Goal: Complete application form

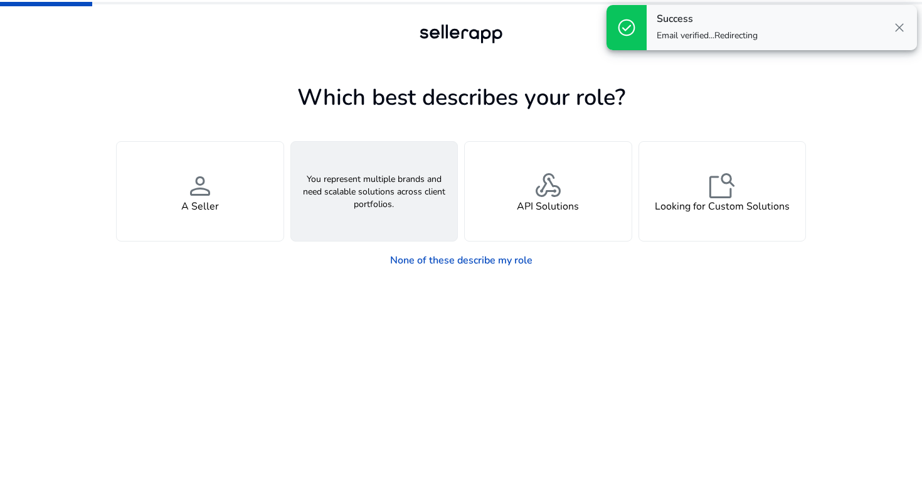
click at [382, 171] on span "groups" at bounding box center [374, 186] width 30 height 30
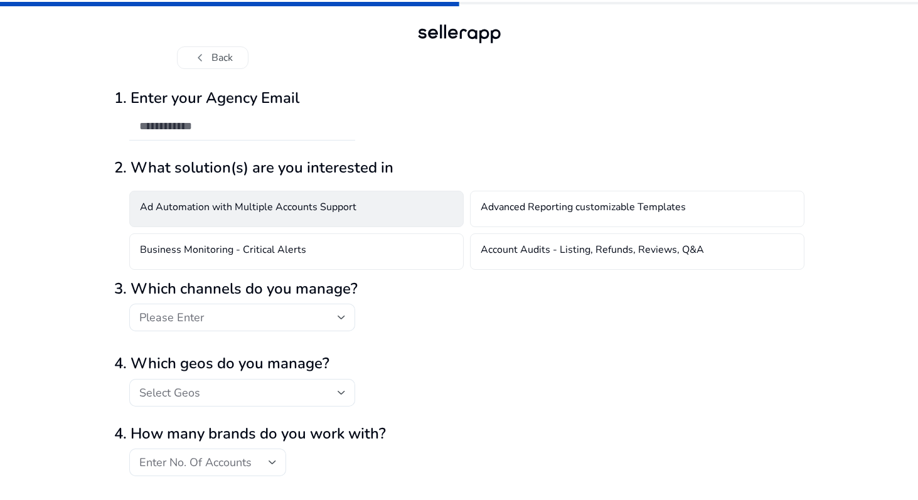
click at [351, 210] on h4 "Ad Automation with Multiple Accounts Support" at bounding box center [248, 208] width 216 height 15
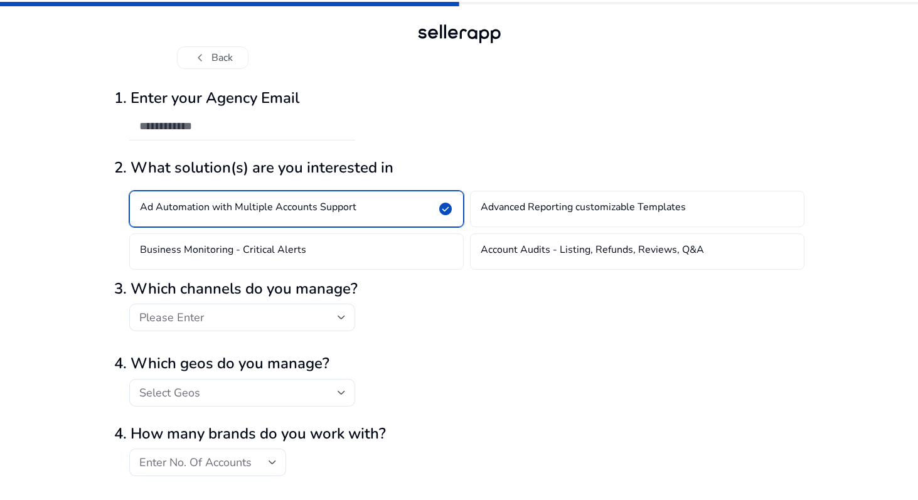
click at [315, 135] on div at bounding box center [242, 127] width 206 height 28
type input "**********"
click at [223, 304] on div "Please Enter" at bounding box center [242, 318] width 206 height 28
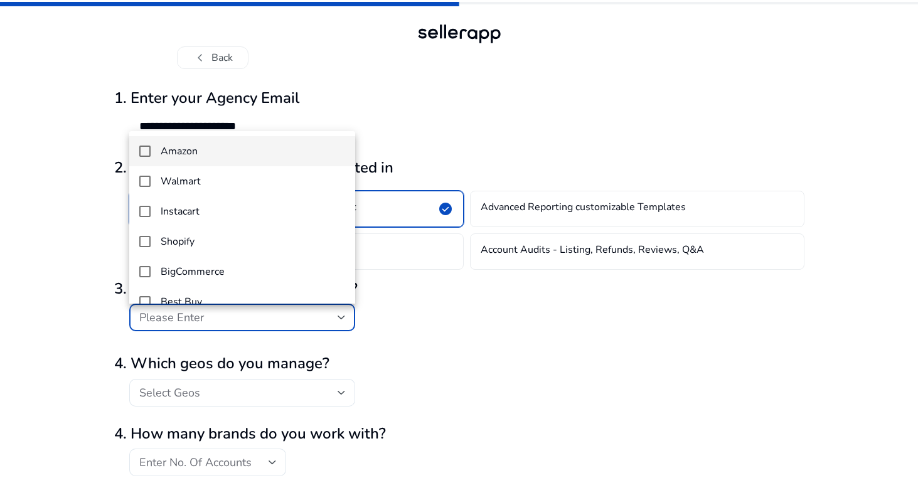
click at [223, 304] on div at bounding box center [459, 250] width 918 height 500
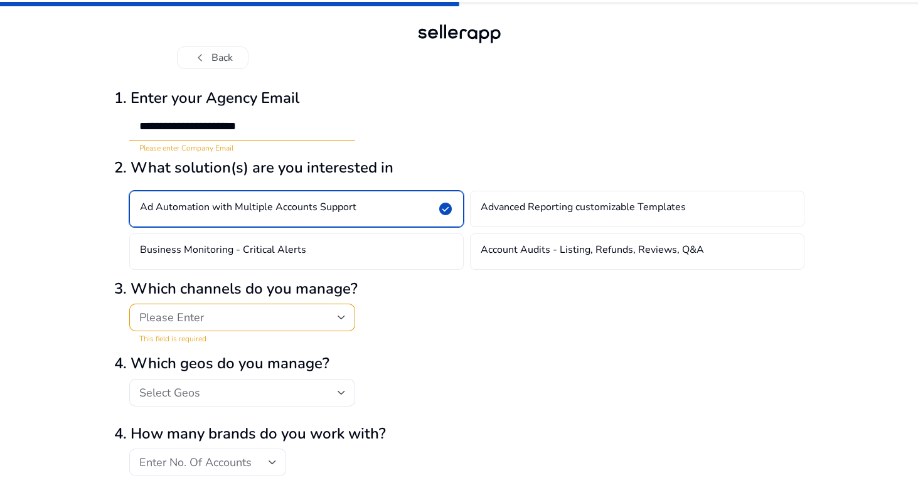
click at [213, 334] on mat-error "This field is required" at bounding box center [242, 337] width 206 height 13
click at [196, 313] on span "Please Enter" at bounding box center [171, 317] width 65 height 15
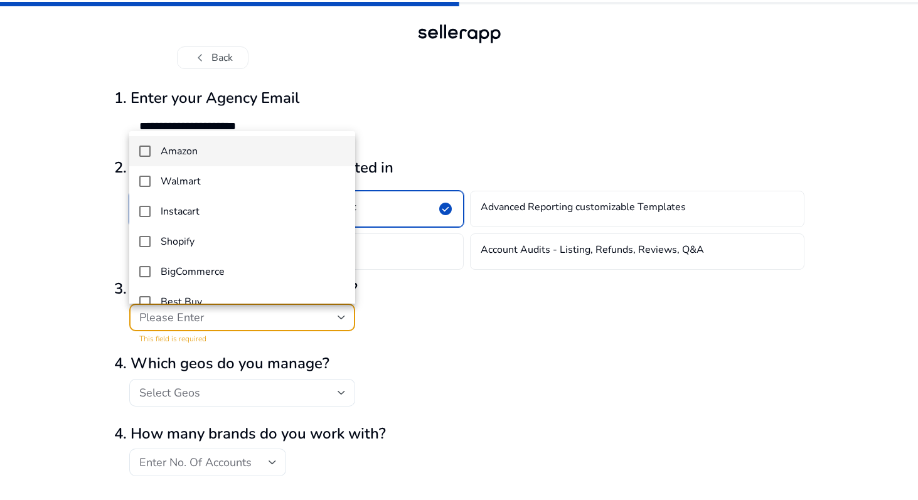
click at [179, 163] on mat-option "Amazon" at bounding box center [242, 151] width 226 height 30
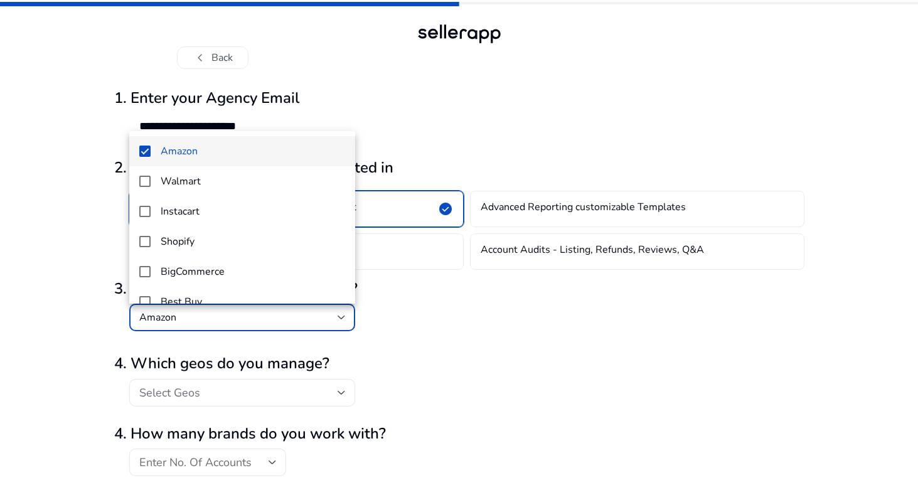
scroll to position [109, 0]
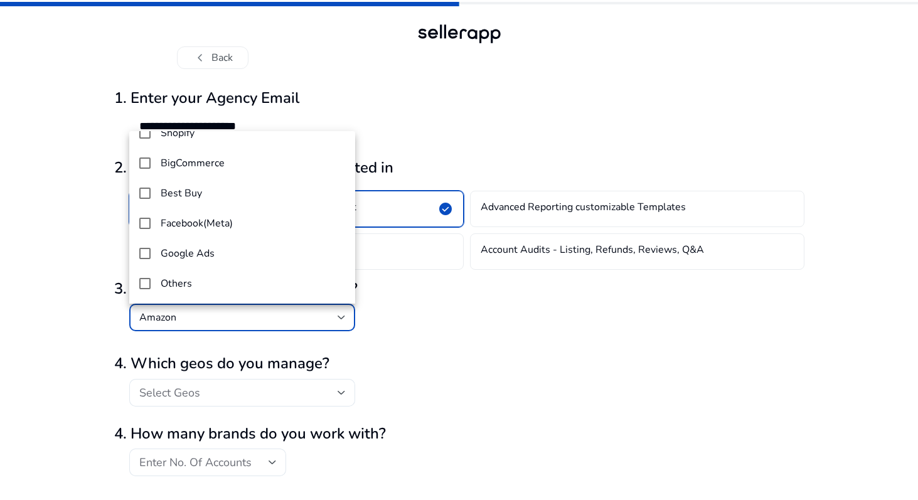
click at [166, 388] on div at bounding box center [459, 250] width 918 height 500
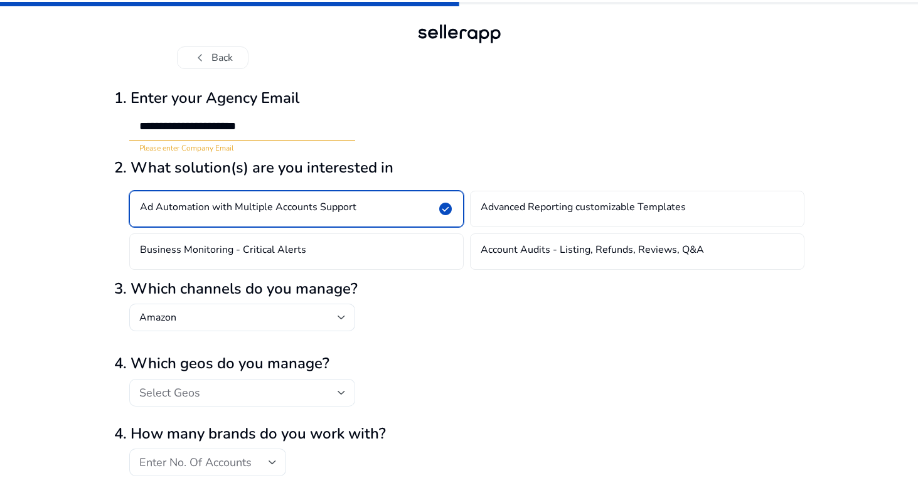
click at [167, 381] on div "Select Geos" at bounding box center [242, 393] width 206 height 28
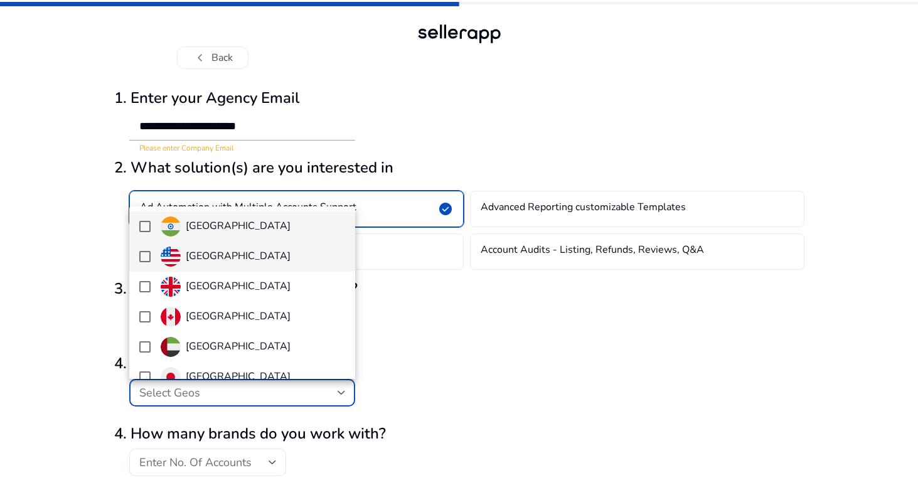
click at [184, 247] on div "[GEOGRAPHIC_DATA]" at bounding box center [226, 256] width 130 height 20
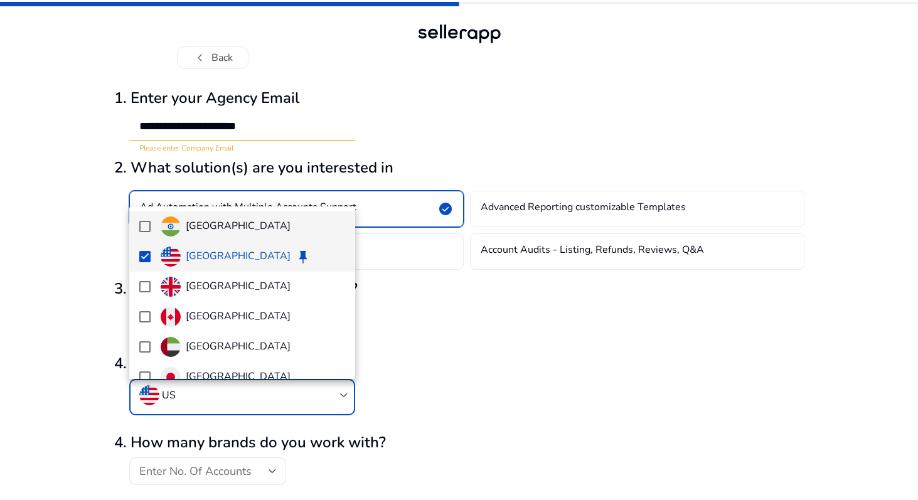
click at [172, 230] on img at bounding box center [171, 226] width 20 height 20
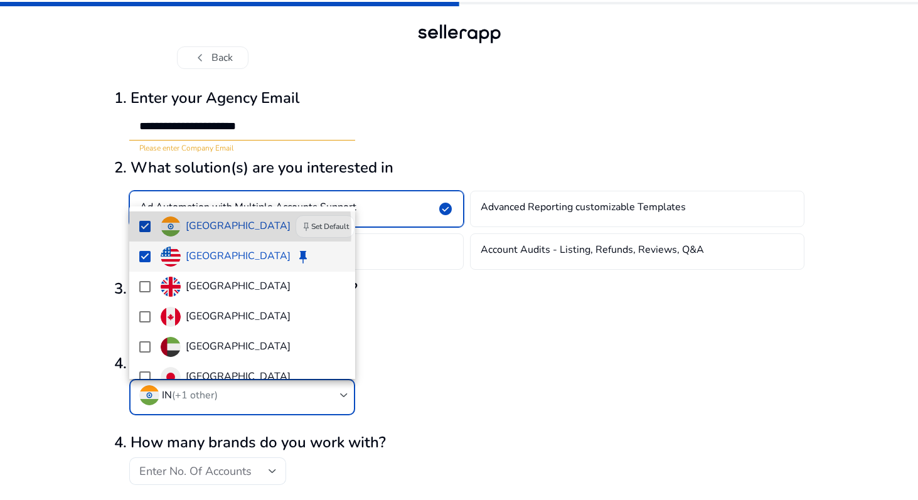
click at [171, 243] on mat-option "United States keep" at bounding box center [242, 256] width 226 height 30
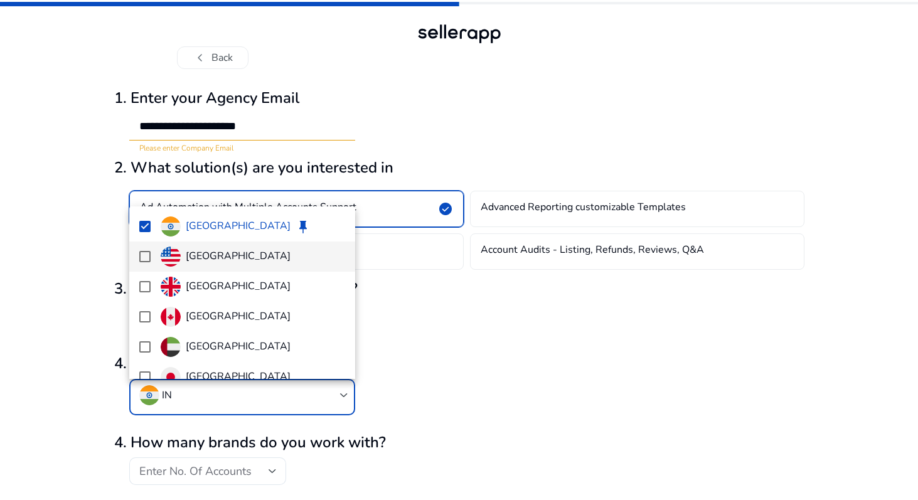
click at [374, 325] on div at bounding box center [459, 250] width 918 height 500
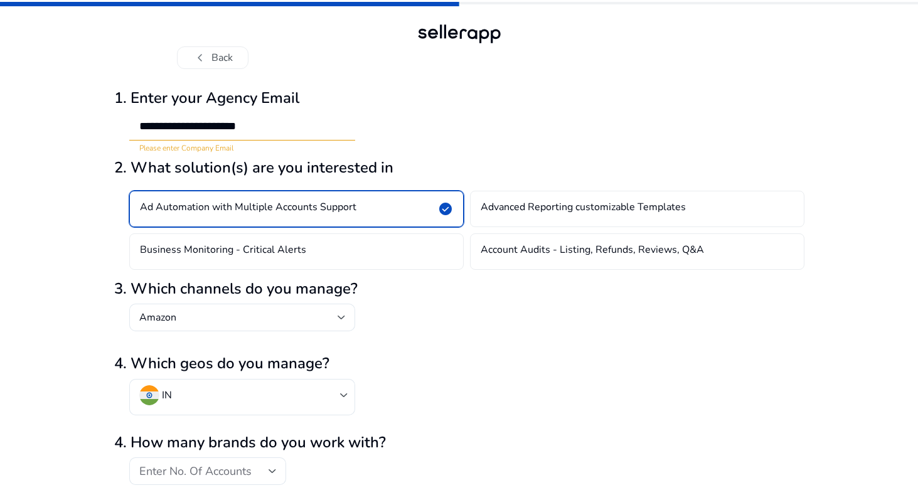
scroll to position [43, 0]
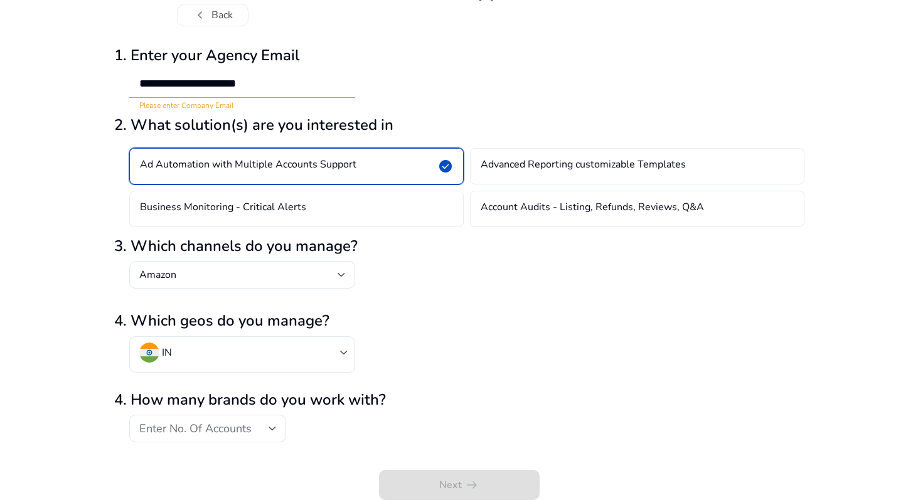
click at [246, 405] on h2 "4. How many brands do you work with?" at bounding box center [459, 400] width 690 height 18
click at [226, 407] on h2 "4. How many brands do you work with?" at bounding box center [459, 400] width 690 height 18
click at [204, 421] on span "Enter No. Of Accounts" at bounding box center [195, 428] width 112 height 15
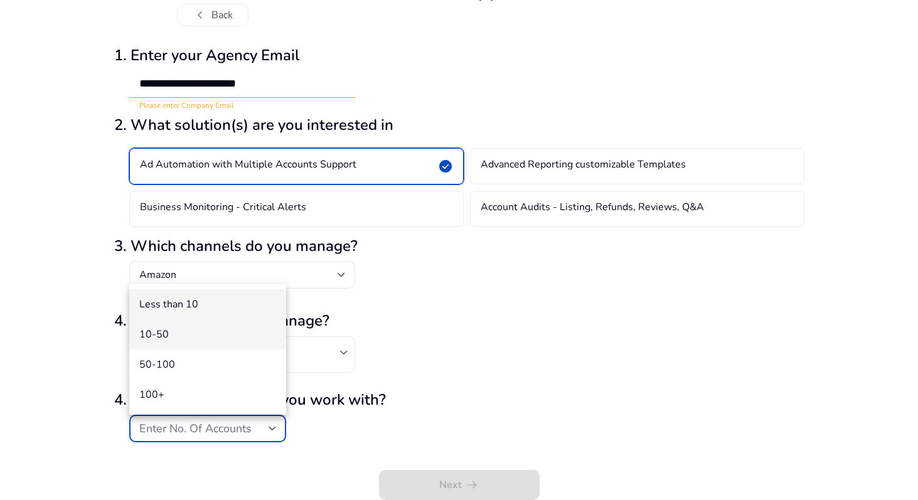
click at [168, 320] on mat-option "10-50" at bounding box center [207, 334] width 157 height 30
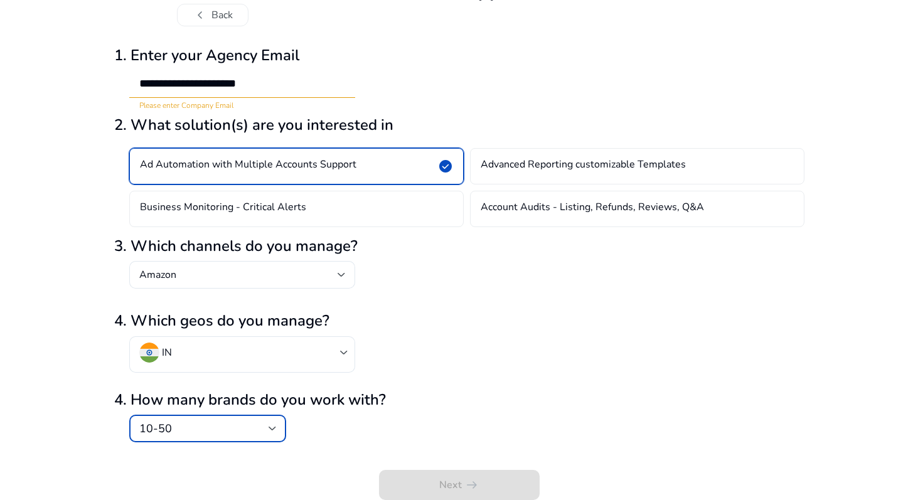
scroll to position [0, 0]
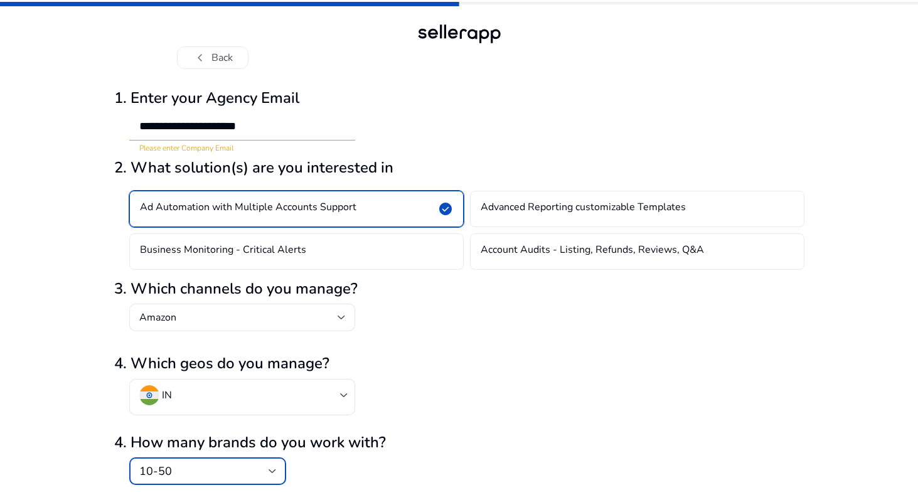
click at [193, 131] on input "**********" at bounding box center [242, 126] width 206 height 14
click at [194, 132] on input "**********" at bounding box center [242, 126] width 206 height 14
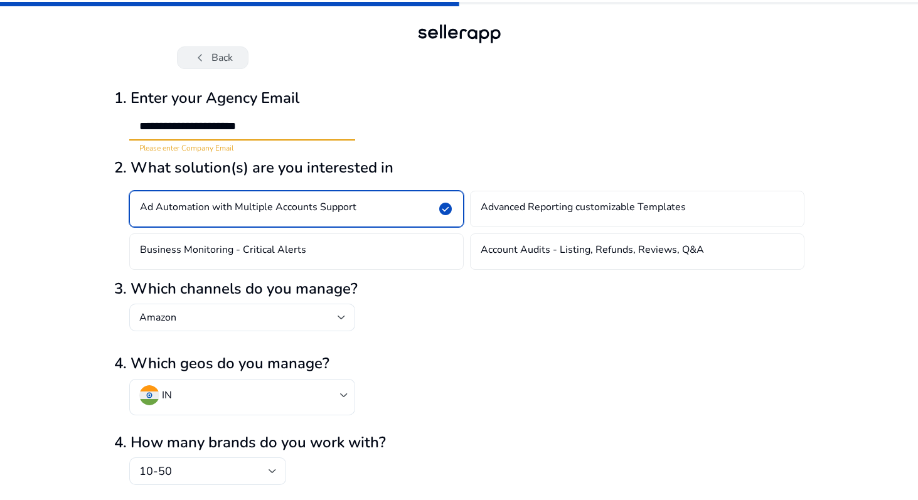
click at [206, 56] on span "chevron_left" at bounding box center [200, 57] width 15 height 15
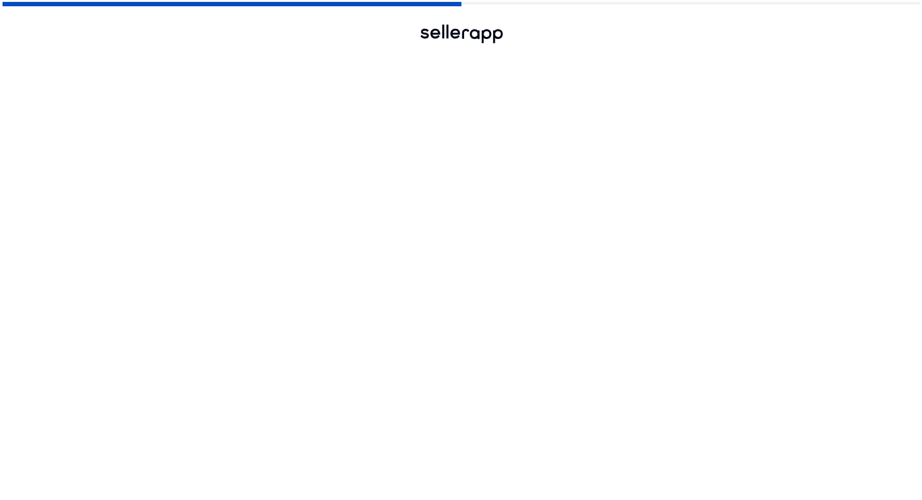
scroll to position [0, 0]
